Goal: Transaction & Acquisition: Purchase product/service

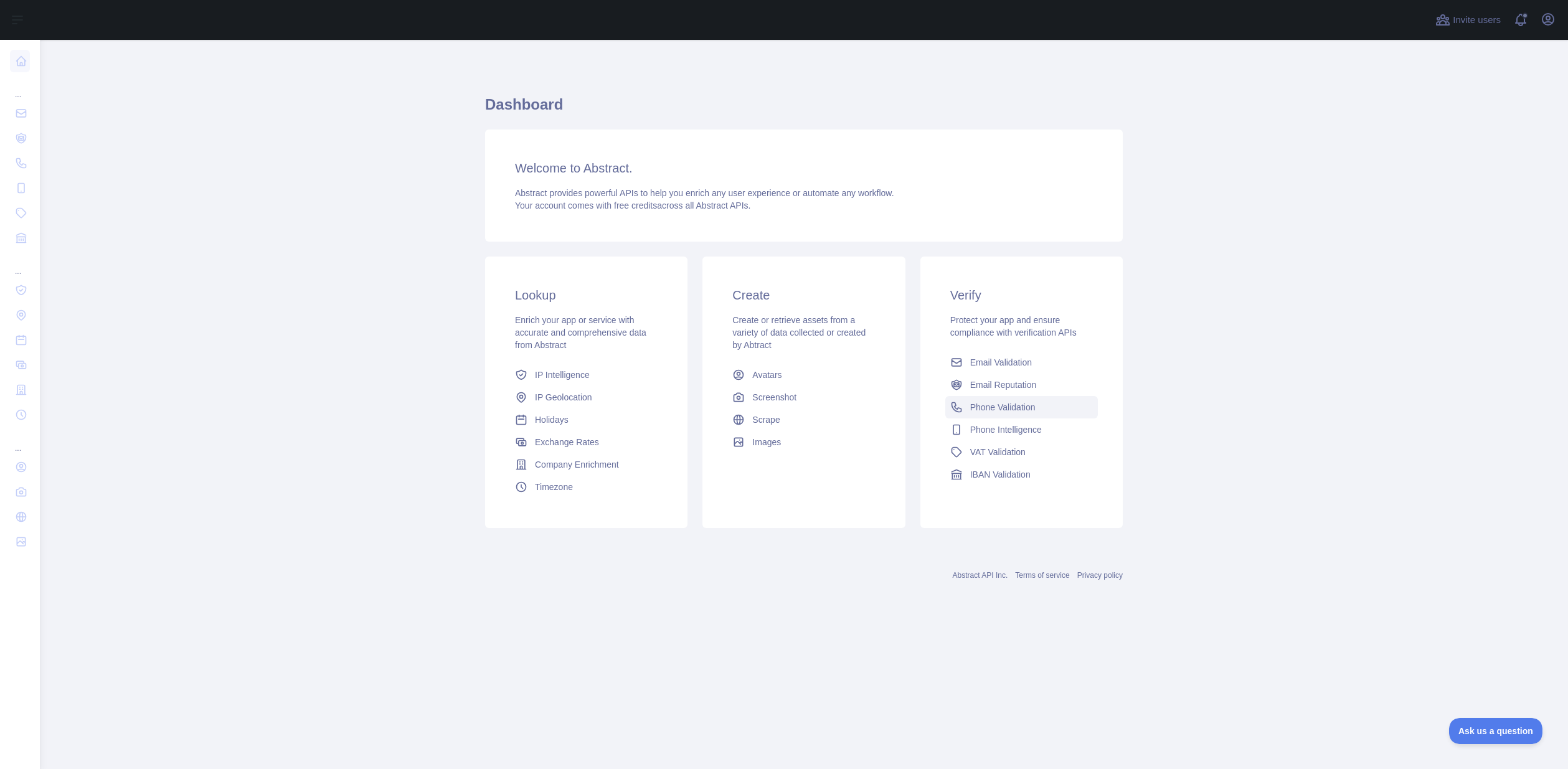
click at [1021, 404] on span "Phone Validation" at bounding box center [1002, 407] width 65 height 13
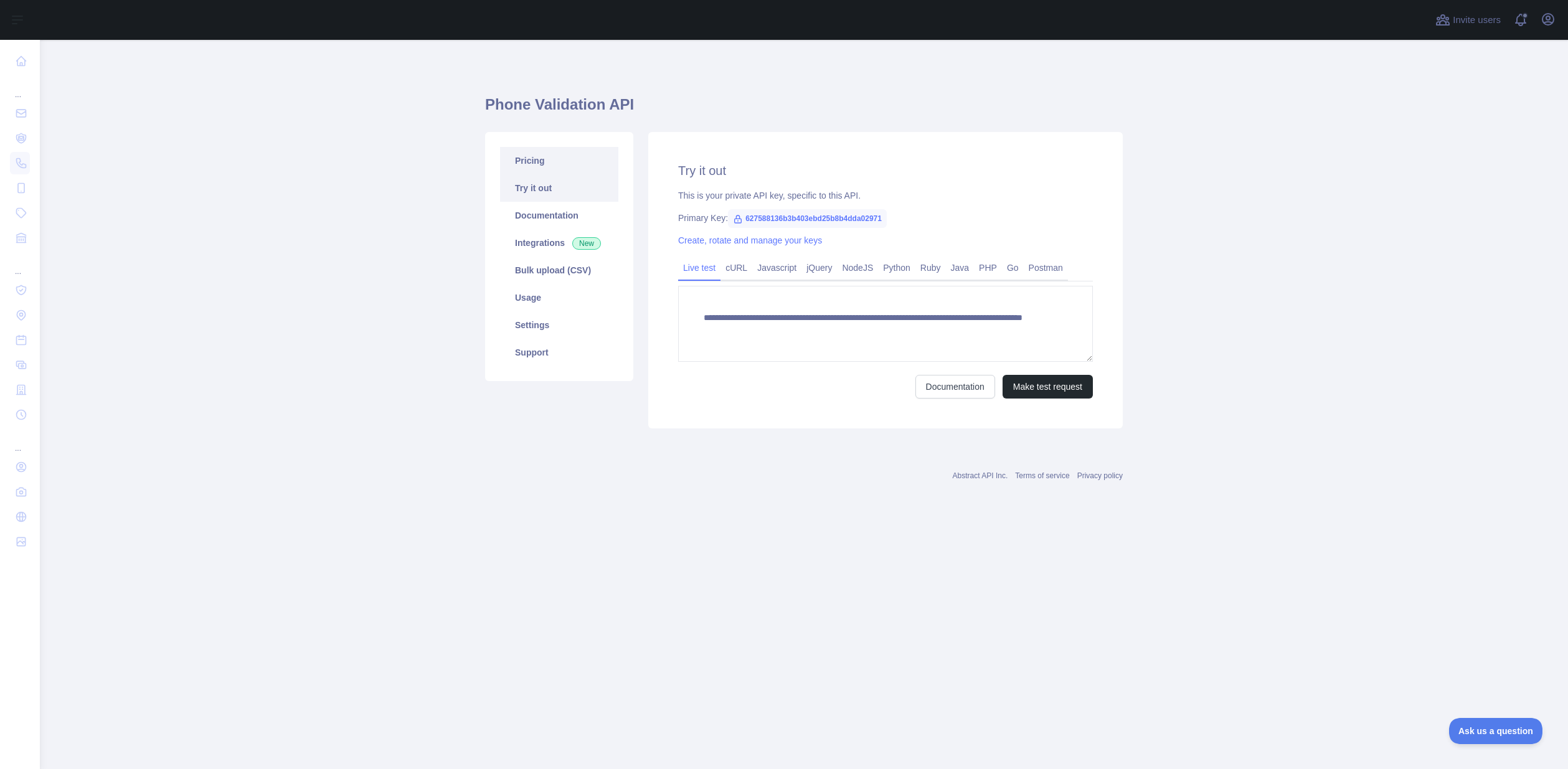
click at [550, 164] on link "Pricing" at bounding box center [559, 160] width 118 height 27
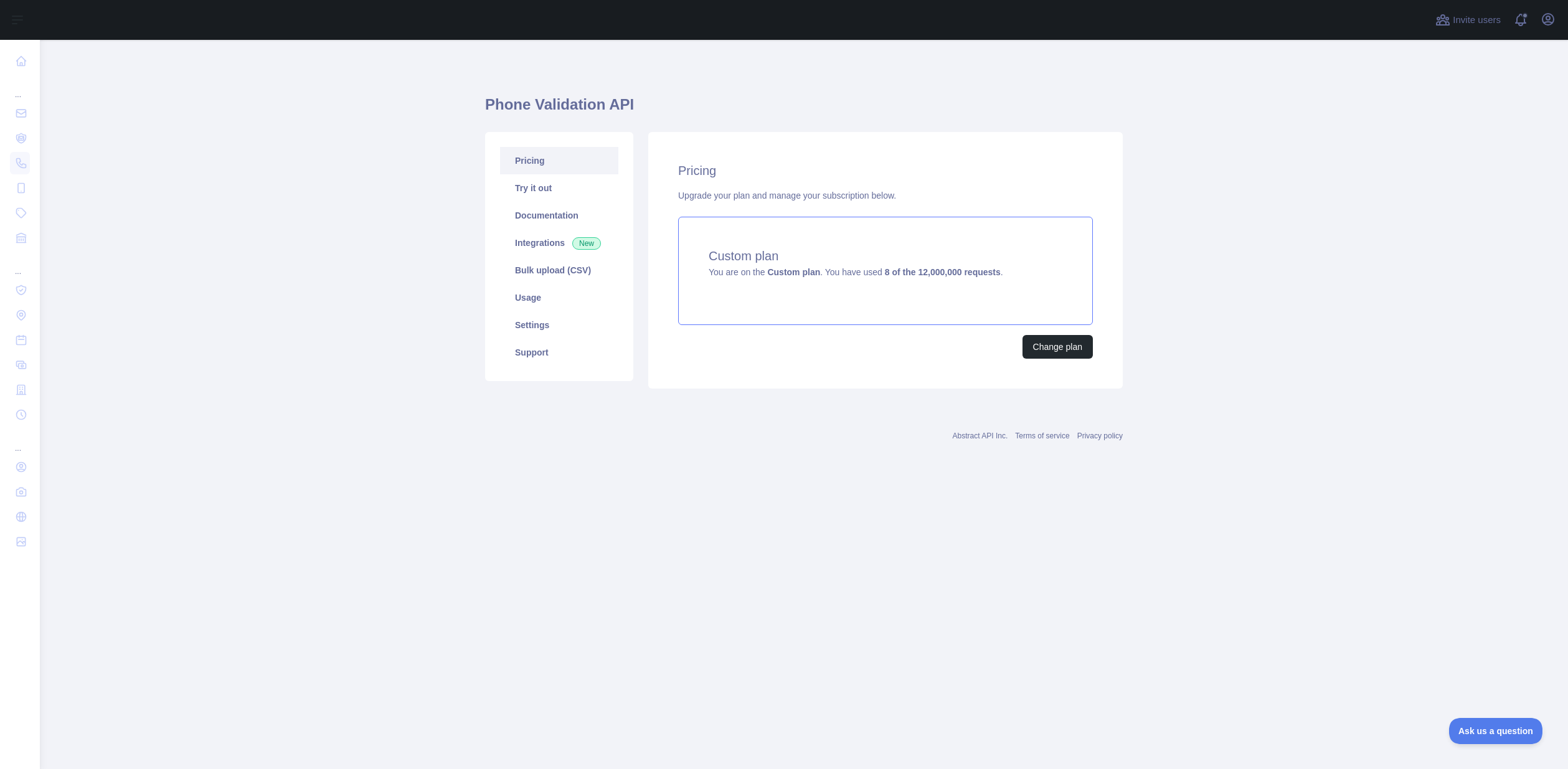
click at [816, 296] on div "Custom plan You are on the Custom plan . You have used 8 of the 12,000,000 requ…" at bounding box center [886, 271] width 415 height 108
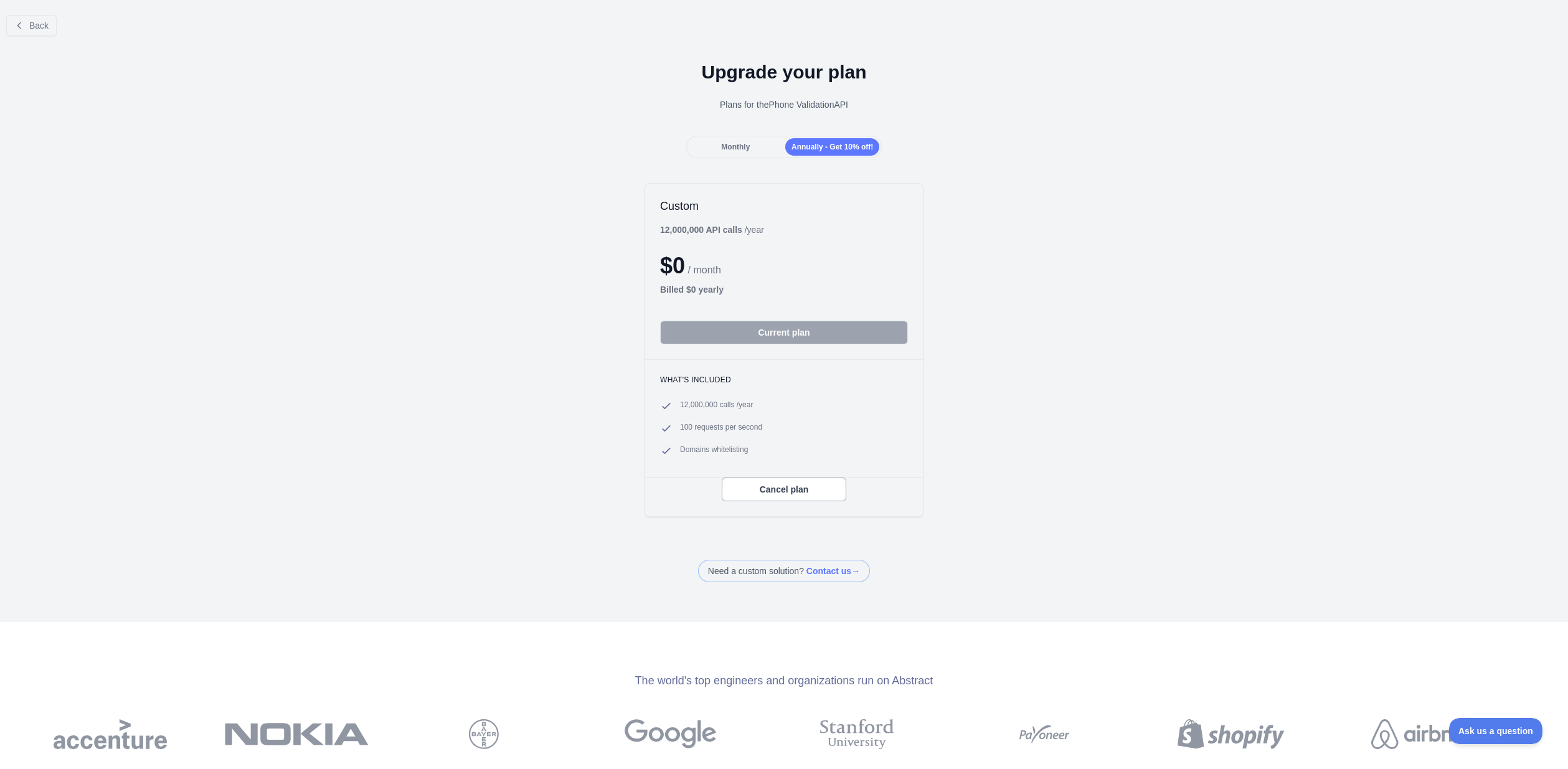
drag, startPoint x: 607, startPoint y: 234, endPoint x: 1036, endPoint y: 240, distance: 429.0
click at [1035, 240] on div "Custom 12,000,000 API calls / year $ 0 / month Billed $ 0 yearly Current plan W…" at bounding box center [784, 350] width 1568 height 359
drag, startPoint x: 764, startPoint y: 231, endPoint x: 651, endPoint y: 227, distance: 113.1
click at [651, 227] on div "Custom 12,000,000 API calls / year $ 0 / month Billed $ 0 yearly Current plan" at bounding box center [784, 271] width 278 height 176
drag, startPoint x: 662, startPoint y: 227, endPoint x: 645, endPoint y: 225, distance: 17.1
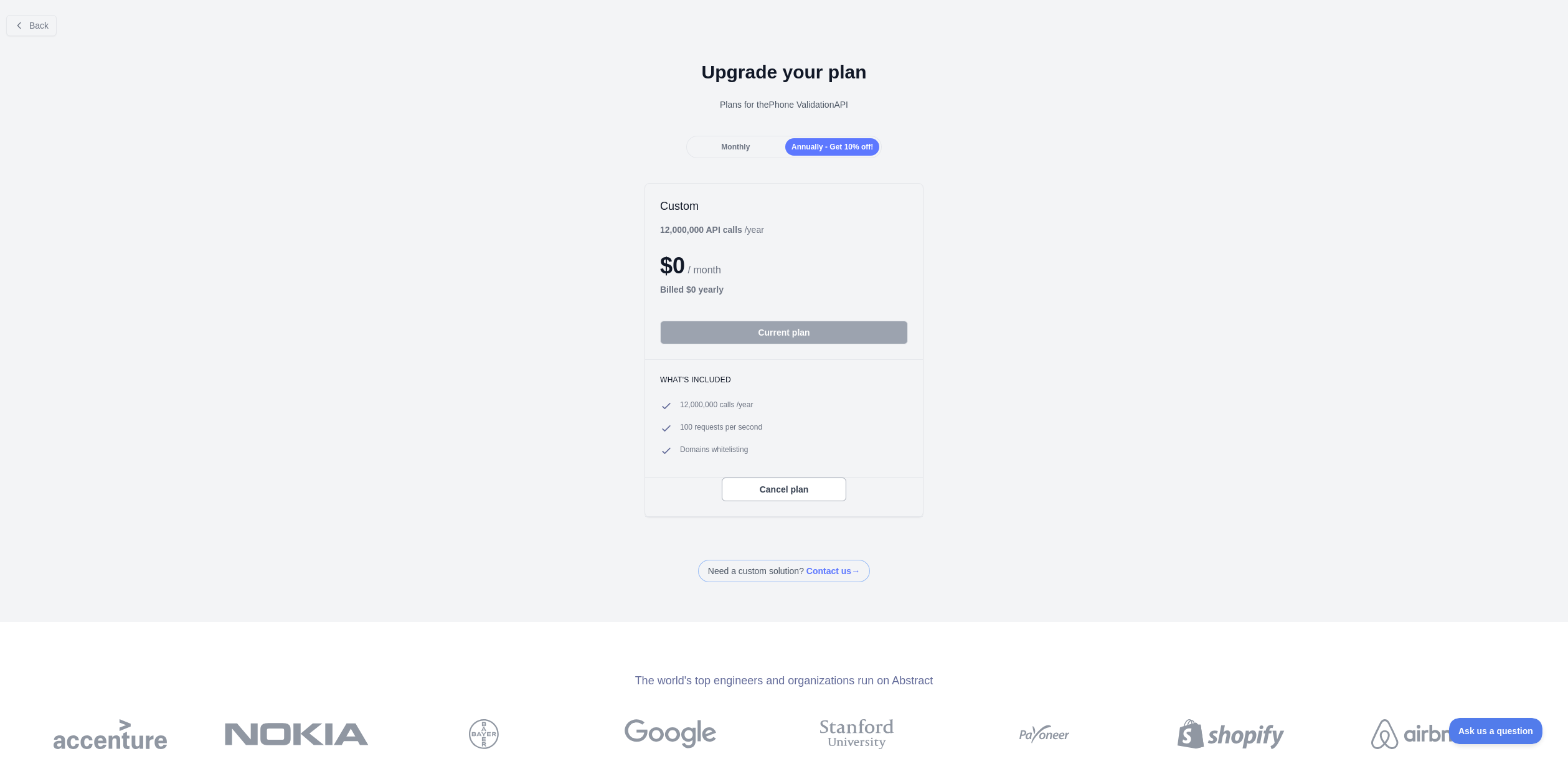
click at [645, 225] on div "Custom 12,000,000 API calls / year $ 0 / month Billed $ 0 yearly Current plan" at bounding box center [784, 271] width 278 height 176
click at [737, 149] on span "Monthly" at bounding box center [735, 147] width 29 height 8
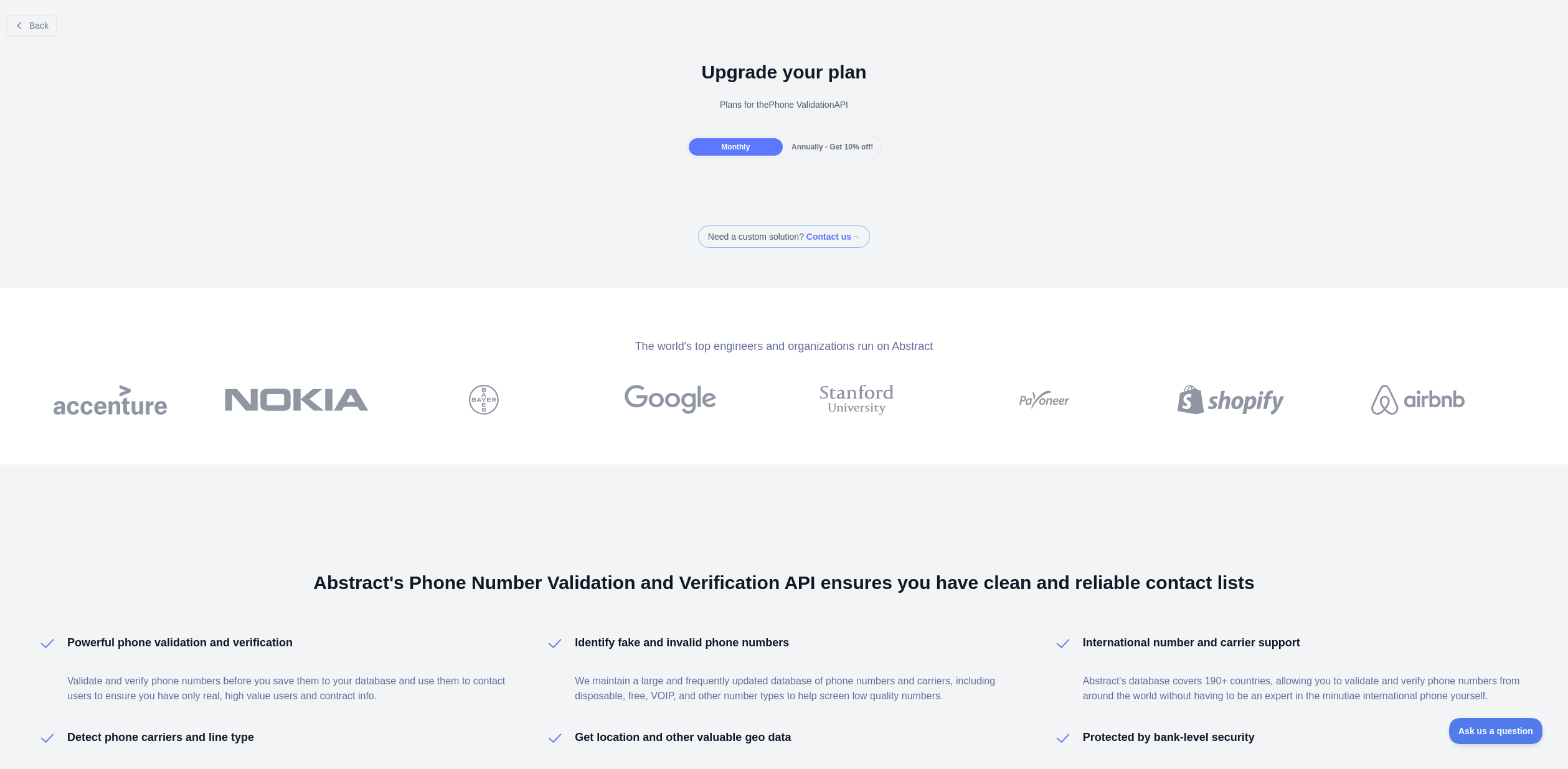
click at [844, 146] on span "Annually - Get 10% off!" at bounding box center [832, 147] width 82 height 8
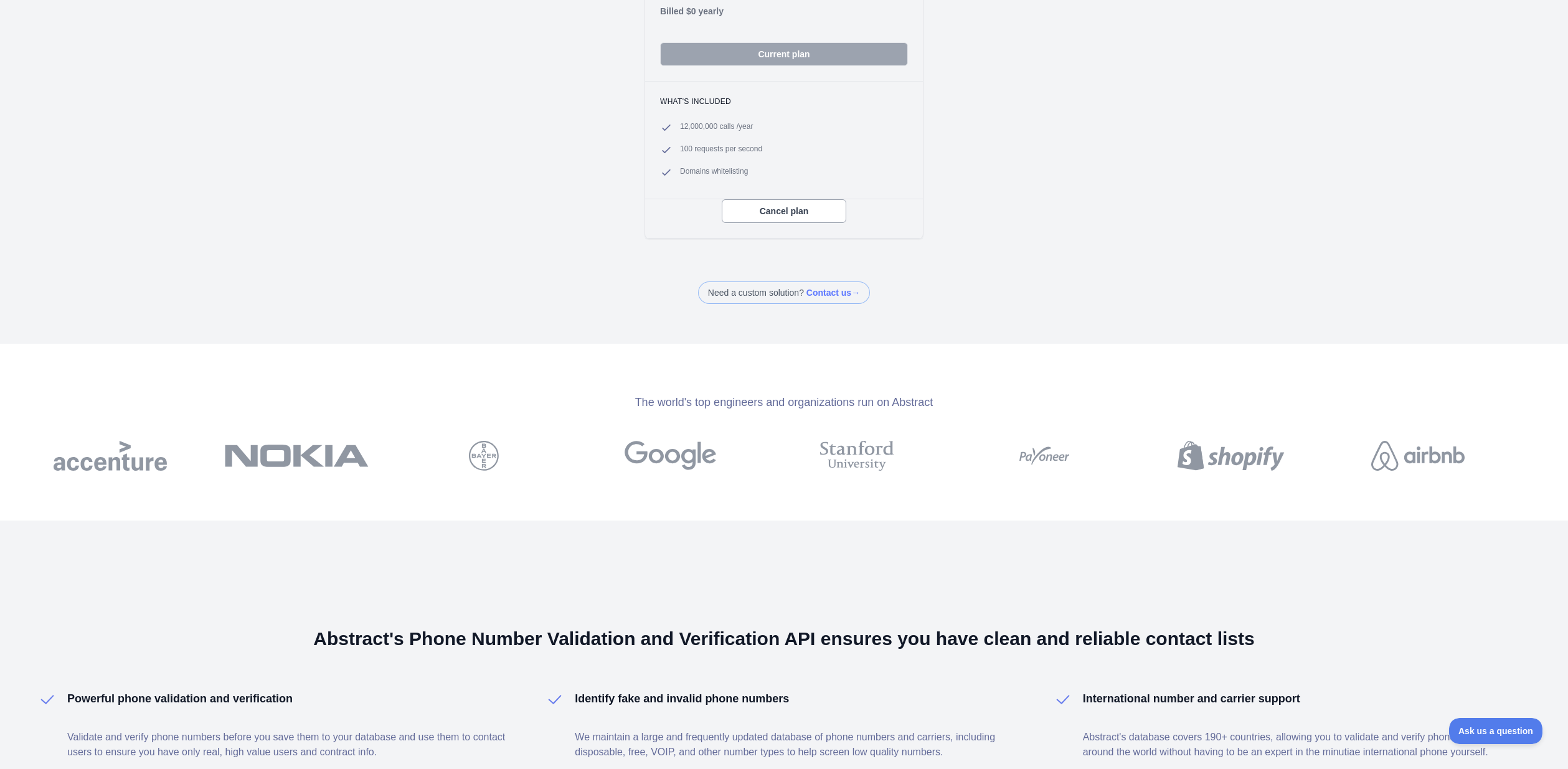
scroll to position [486, 0]
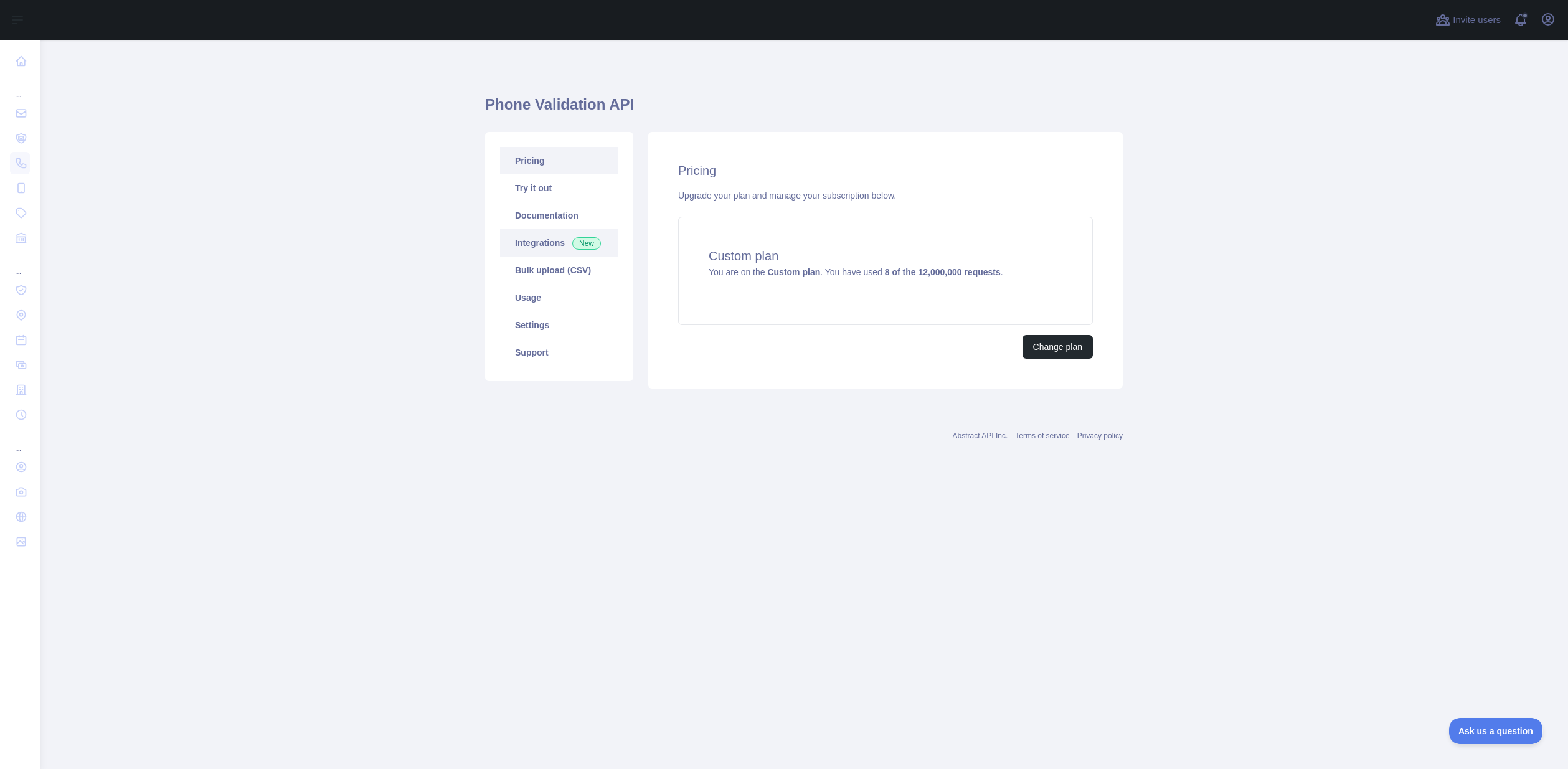
click at [580, 249] on link "Integrations New" at bounding box center [559, 242] width 118 height 27
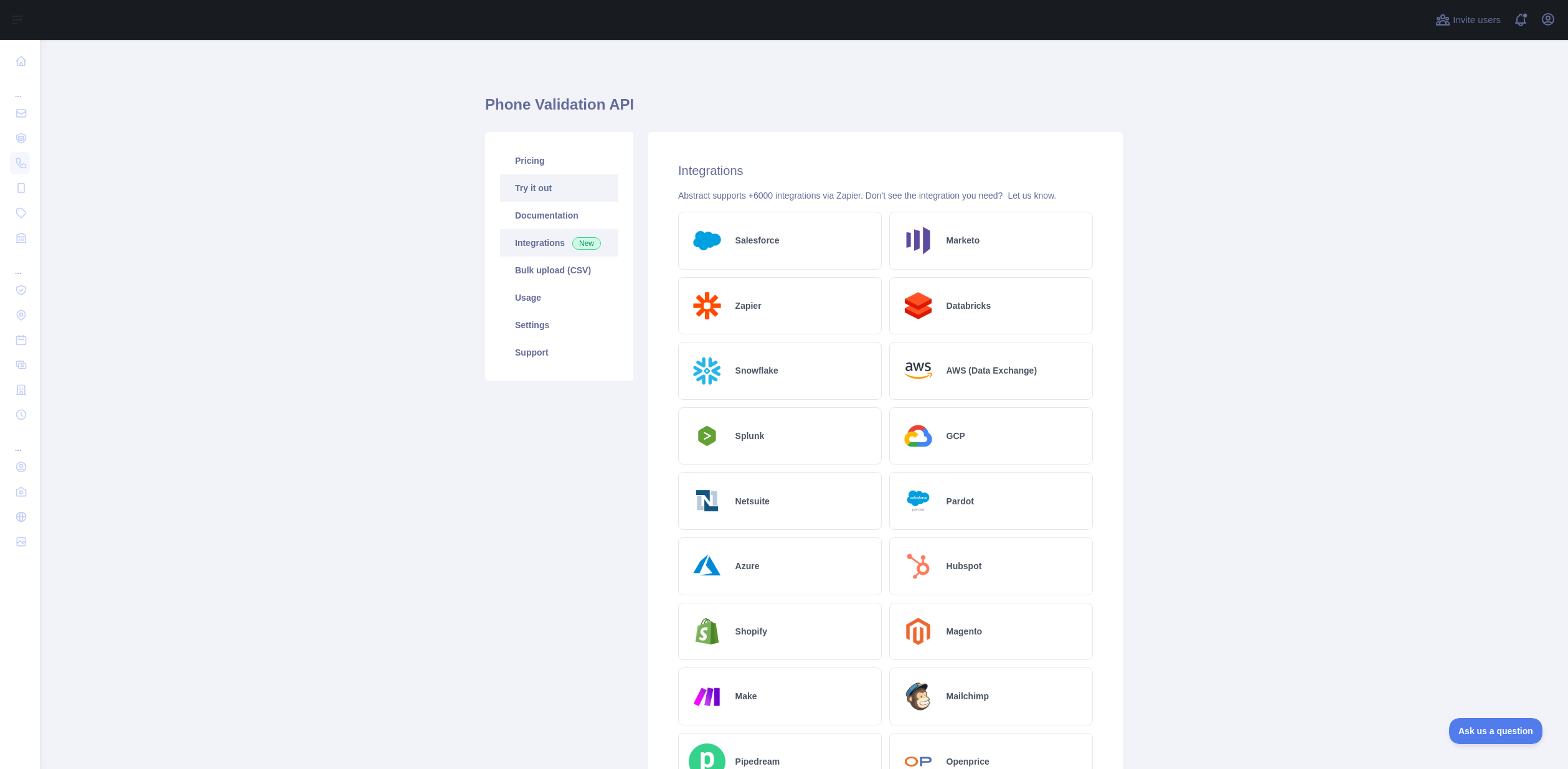
click at [545, 190] on link "Try it out" at bounding box center [559, 188] width 118 height 27
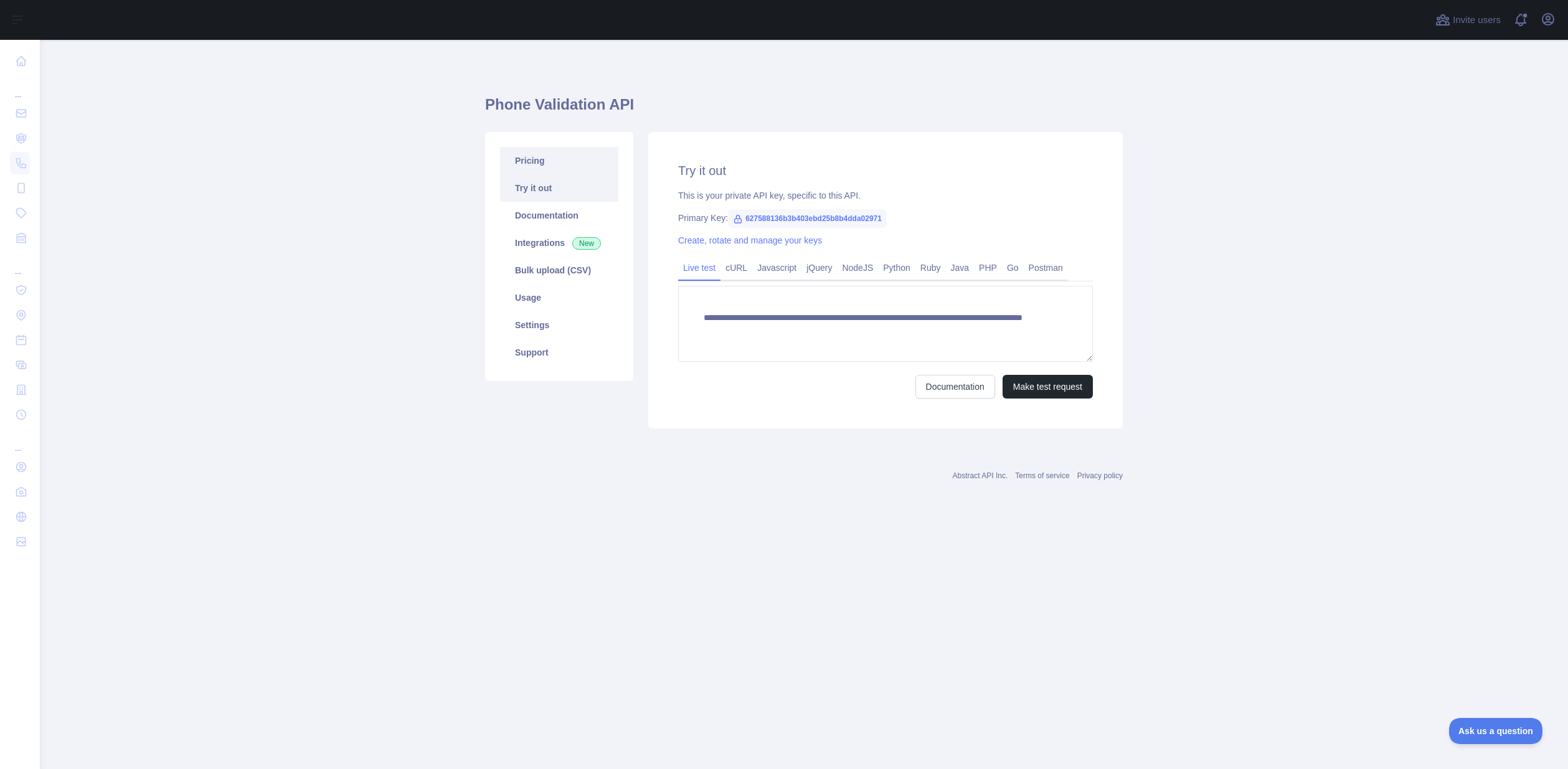
click at [542, 157] on link "Pricing" at bounding box center [559, 160] width 118 height 27
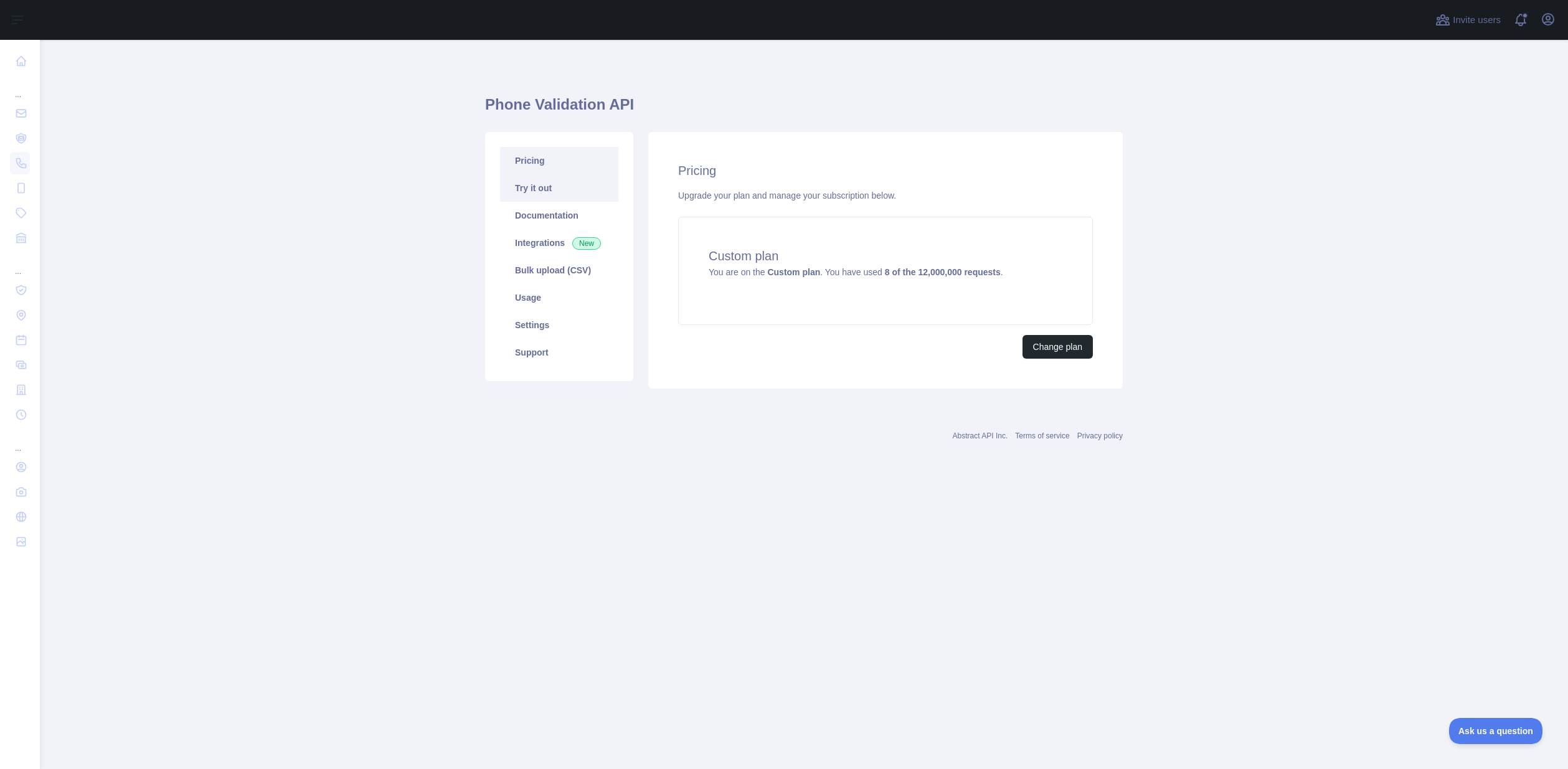
click at [534, 195] on link "Try it out" at bounding box center [559, 188] width 118 height 27
